Goal: Find specific page/section: Find specific page/section

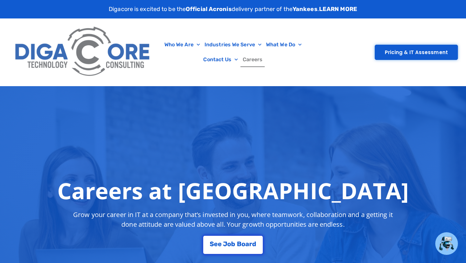
click at [250, 61] on link "Careers" at bounding box center [252, 59] width 25 height 15
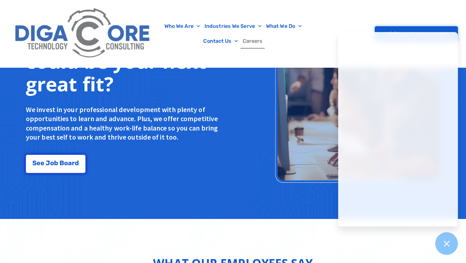
scroll to position [564, 0]
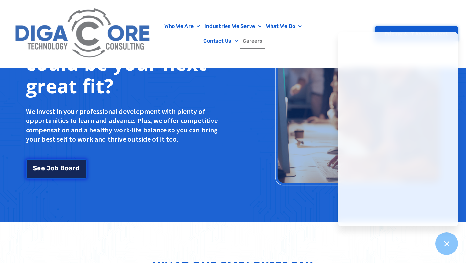
click at [73, 169] on span "r" at bounding box center [73, 168] width 3 height 6
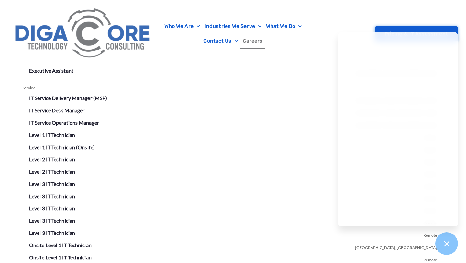
scroll to position [1130, 0]
click at [69, 135] on link "Level 1 IT Technician" at bounding box center [52, 135] width 46 height 6
